Goal: Transaction & Acquisition: Purchase product/service

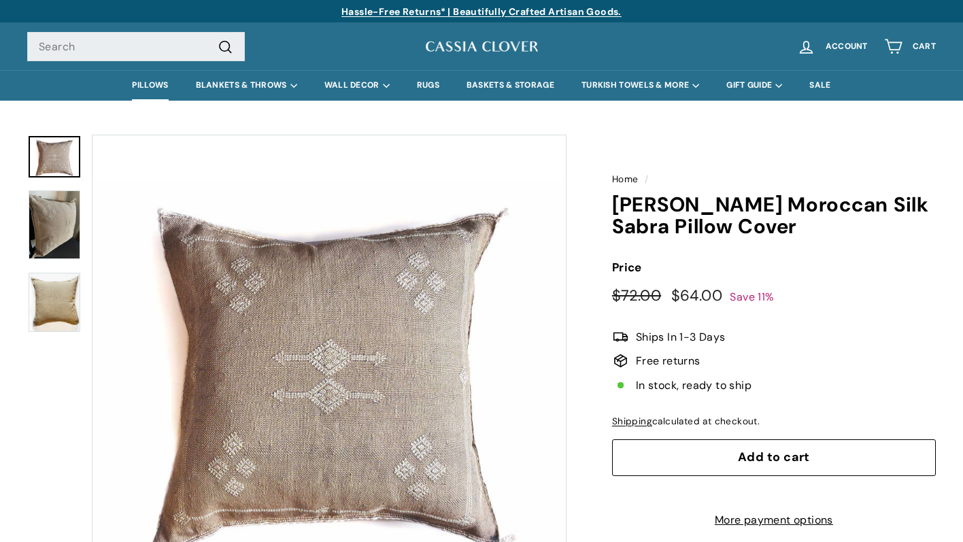
click at [139, 83] on link "PILLOWS" at bounding box center [149, 85] width 63 height 31
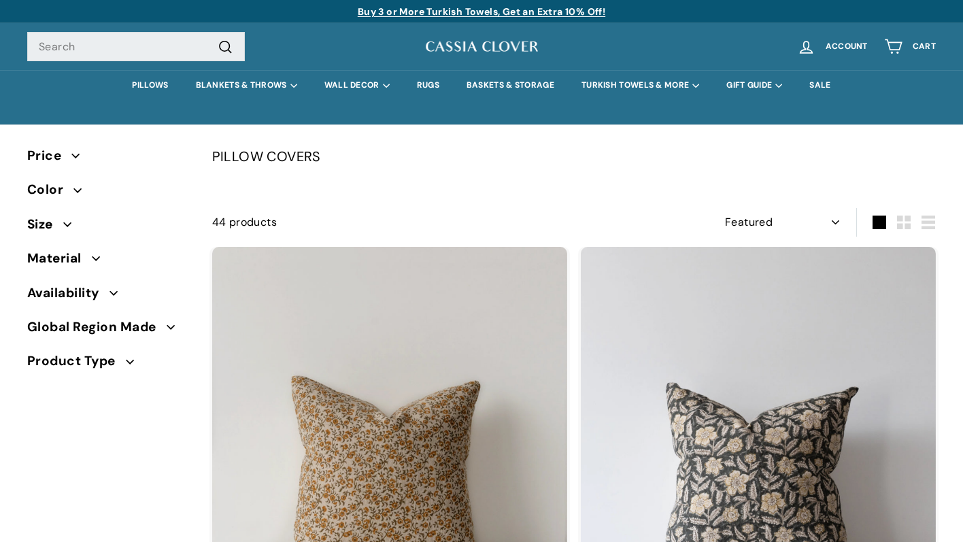
select select "manual"
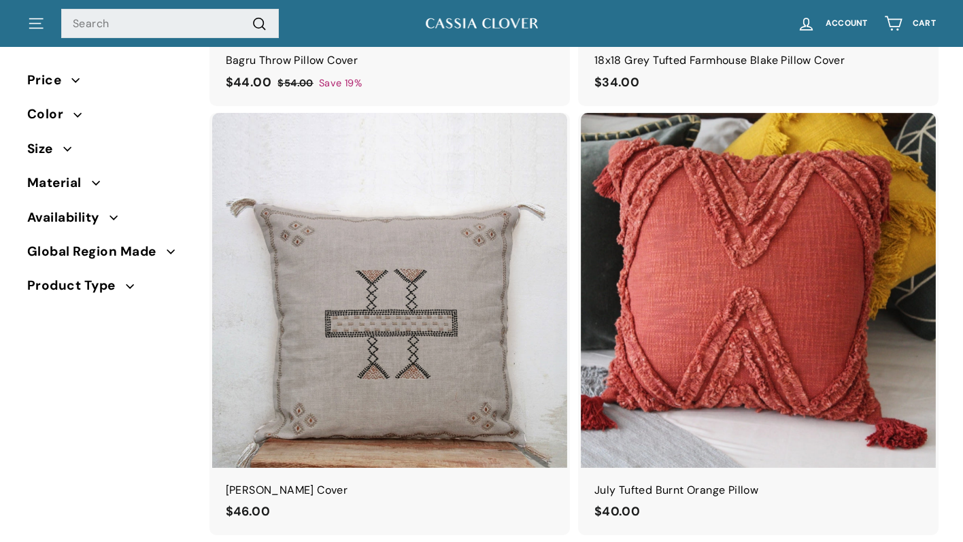
scroll to position [5749, 0]
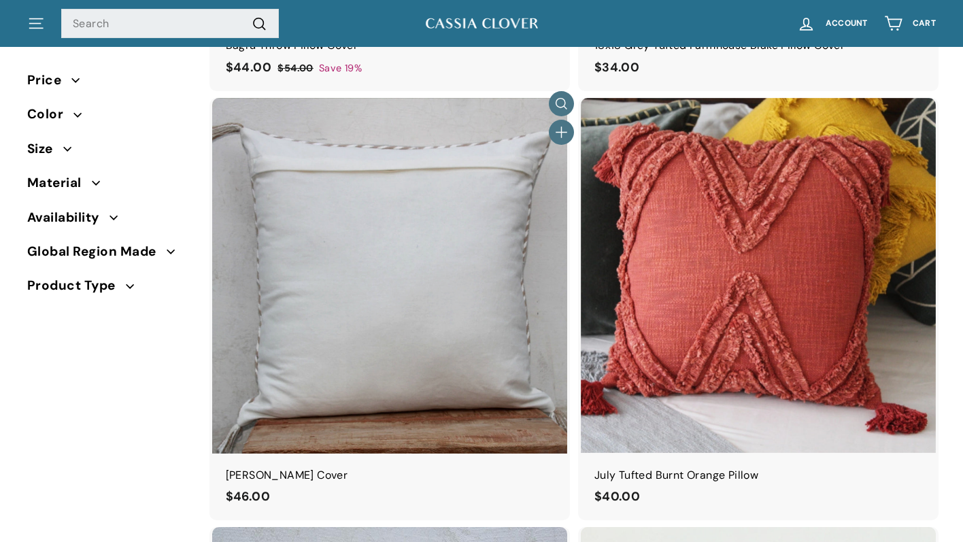
click at [371, 316] on img at bounding box center [389, 275] width 355 height 355
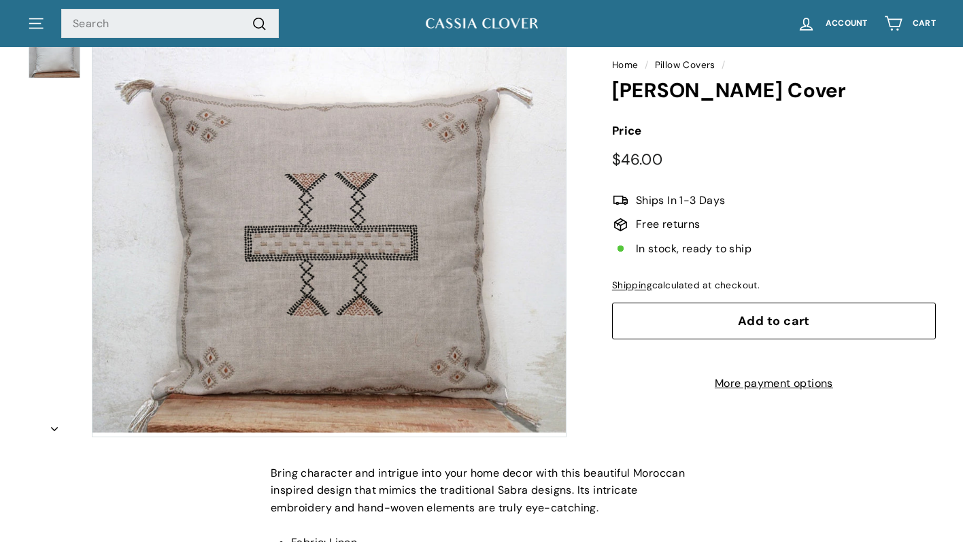
scroll to position [171, 0]
click at [780, 323] on span "Add to cart" at bounding box center [774, 321] width 72 height 16
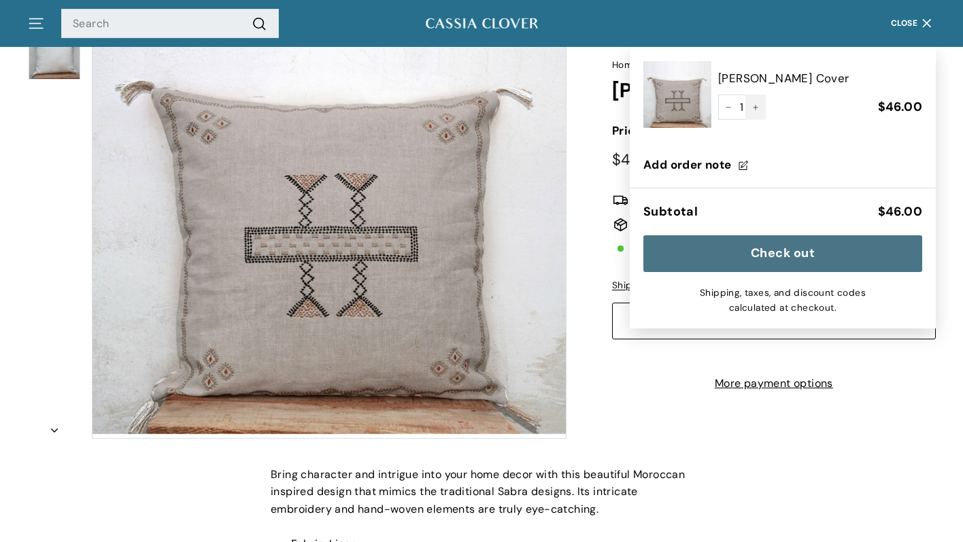
click at [758, 109] on icon "Increase item quantity by one" at bounding box center [755, 107] width 7 height 7
type input "2"
click at [615, 362] on shop-pay-wallet-button at bounding box center [613, 354] width 3 height 14
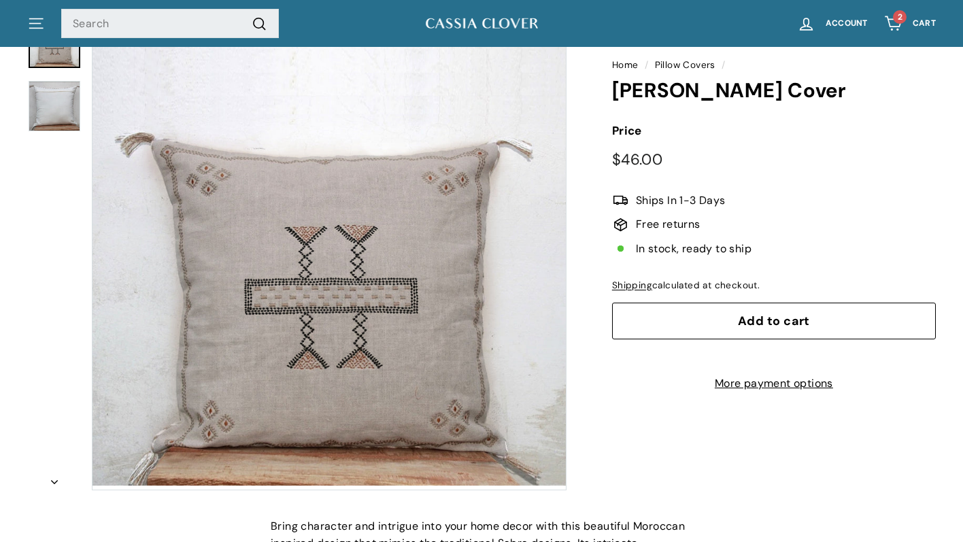
scroll to position [122, 0]
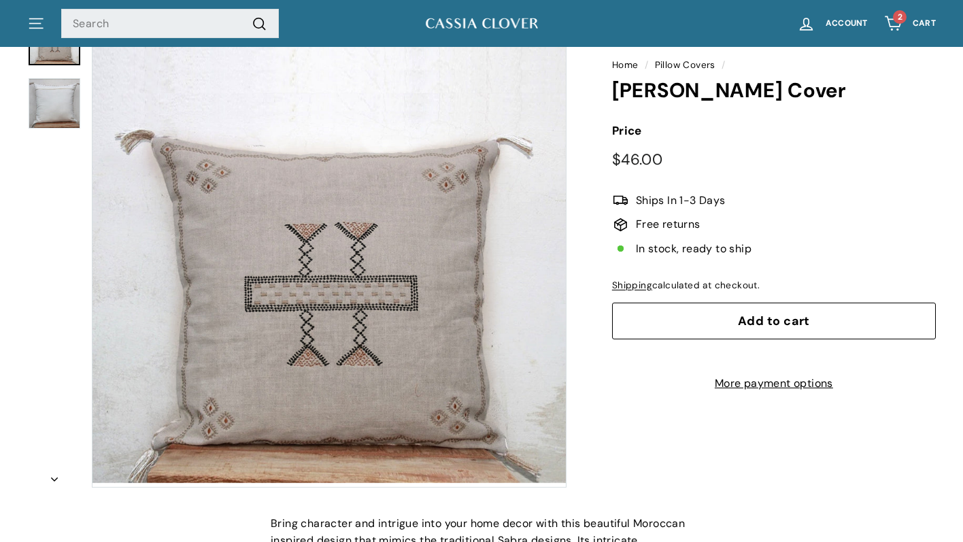
click at [779, 321] on span "Add to cart" at bounding box center [774, 321] width 72 height 16
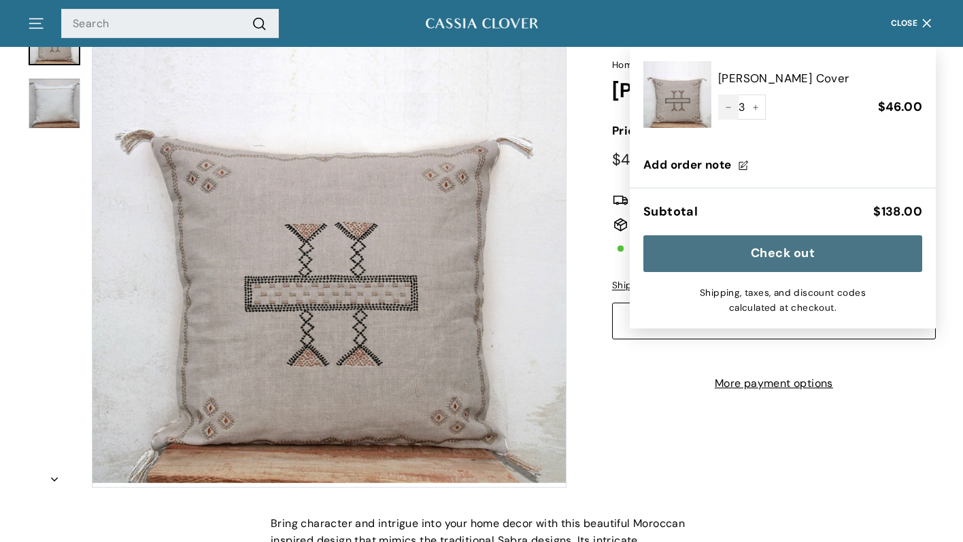
click at [725, 102] on button "−" at bounding box center [728, 108] width 20 height 26
type input "2"
click at [786, 265] on button "Check out" at bounding box center [782, 253] width 279 height 37
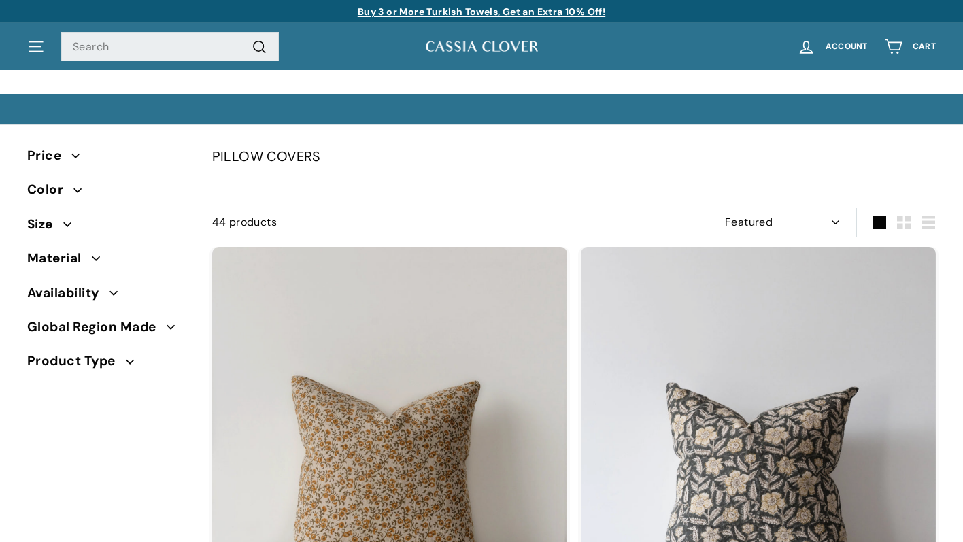
select select "manual"
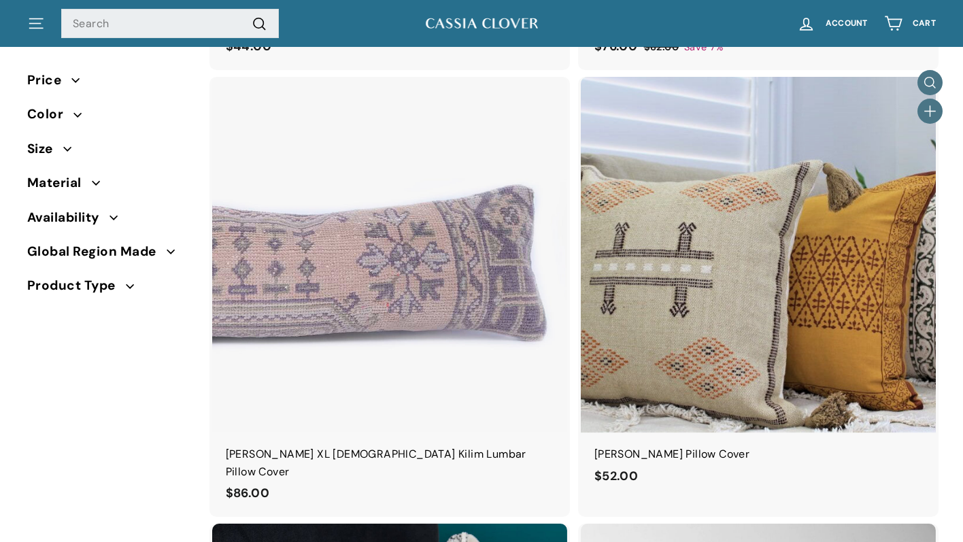
click at [707, 268] on img at bounding box center [758, 254] width 355 height 355
